Goal: Task Accomplishment & Management: Manage account settings

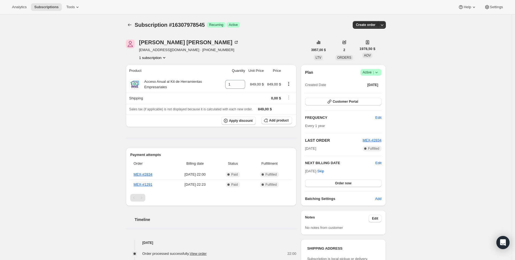
click at [379, 72] on icon at bounding box center [376, 72] width 5 height 5
click at [377, 93] on span "Cancel subscription" at bounding box center [370, 92] width 31 height 4
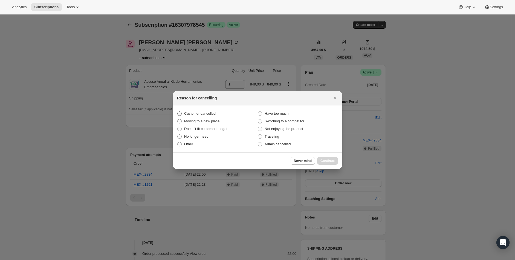
click at [202, 112] on span "Customer cancelled" at bounding box center [199, 114] width 31 height 4
click at [178, 112] on input "Customer cancelled" at bounding box center [177, 112] width 0 height 0
radio input "true"
click at [326, 162] on span "Continue" at bounding box center [327, 161] width 14 height 4
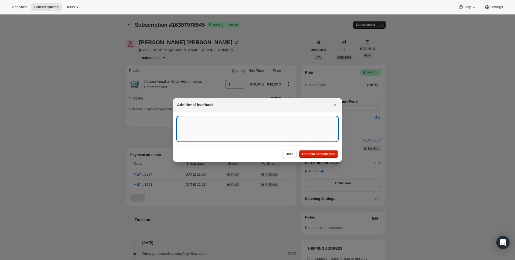
click at [220, 134] on textarea ":rbj:" at bounding box center [257, 129] width 161 height 25
paste textarea "Customer didn´t want to continue with his brand affiliate agreement"
type textarea "Customer didn´t want to continue with his brand affiliate agreement"
click at [325, 157] on button "Confirm cancellation" at bounding box center [318, 154] width 39 height 8
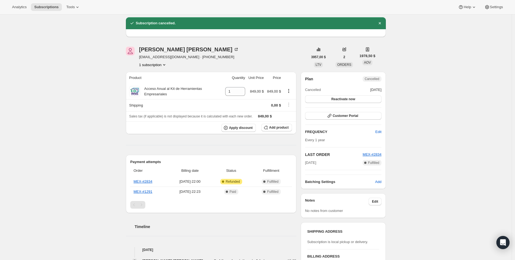
scroll to position [30, 0]
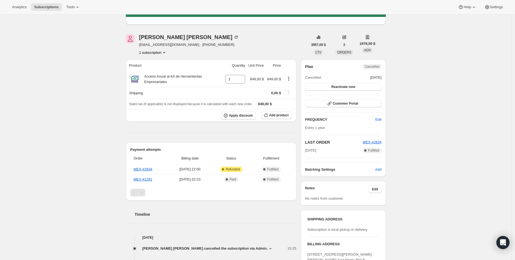
click at [97, 83] on div "Subscription #16307978545. Esta página está lista Subscription #16307978545 Log…" at bounding box center [256, 239] width 512 height 510
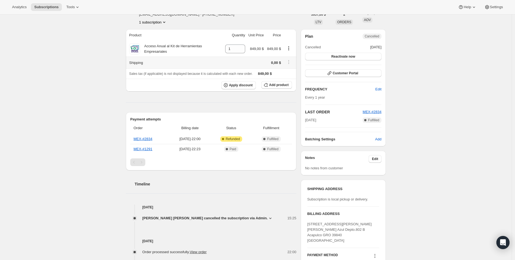
scroll to position [0, 0]
